Goal: Information Seeking & Learning: Learn about a topic

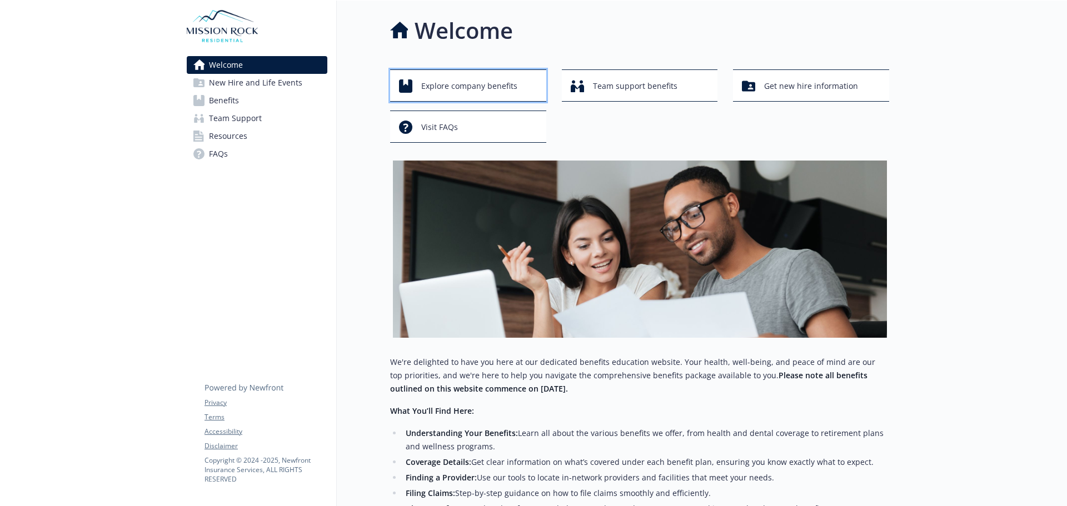
click at [463, 87] on span "Explore company benefits" at bounding box center [469, 86] width 96 height 21
click at [639, 88] on span "Team support benefits" at bounding box center [635, 86] width 84 height 21
